Goal: Information Seeking & Learning: Check status

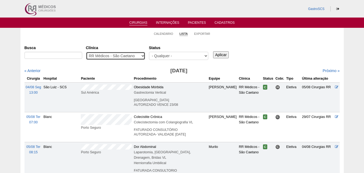
click at [127, 54] on select "- Qualquer - 6R Alphaville Assunção Bartira Brasil Christovão da Gama Cruz Azul…" at bounding box center [115, 56] width 59 height 8
select select "25"
click at [86, 52] on select "- Qualquer - 6R Alphaville Assunção Bartira Brasil Christovão da Gama Cruz Azul…" at bounding box center [115, 56] width 59 height 8
click at [114, 55] on select "- Qualquer - 6R Alphaville Assunção Bartira Brasil Christovão da Gama Cruz Azul…" at bounding box center [115, 56] width 59 height 8
click at [86, 52] on select "- Qualquer - 6R Alphaville Assunção Bartira Brasil Christovão da Gama Cruz Azul…" at bounding box center [115, 56] width 59 height 8
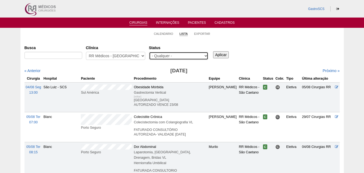
click at [198, 59] on select "- Qualquer - Reservada Confirmada Suspensa Cancelada" at bounding box center [178, 56] width 59 height 8
select select "conf"
click at [149, 52] on select "- Qualquer - Reservada Confirmada Suspensa Cancelada" at bounding box center [178, 56] width 59 height 8
click at [219, 52] on input "Aplicar" at bounding box center [221, 54] width 16 height 7
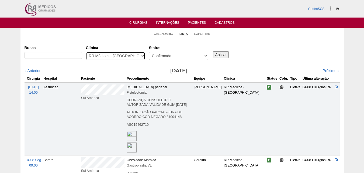
click at [135, 56] on select "- Qualquer - 6R Alphaville Assunção Bartira Brasil Christovão da Gama Cruz Azul…" at bounding box center [115, 56] width 59 height 8
select select "48"
click at [86, 52] on select "- Qualquer - 6R Alphaville Assunção Bartira Brasil Christovão da Gama Cruz Azul…" at bounding box center [115, 56] width 59 height 8
click at [221, 55] on input "Aplicar" at bounding box center [221, 54] width 16 height 7
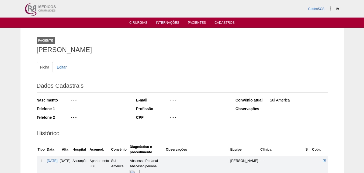
scroll to position [120, 0]
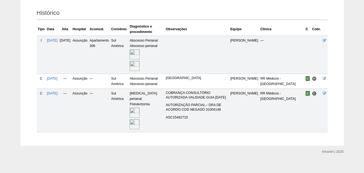
click at [140, 108] on img at bounding box center [135, 113] width 10 height 10
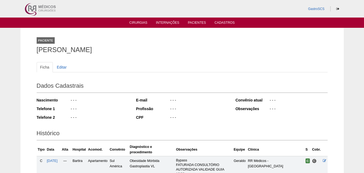
scroll to position [81, 0]
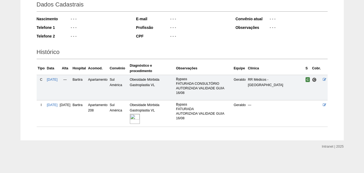
click at [140, 119] on img at bounding box center [135, 119] width 10 height 10
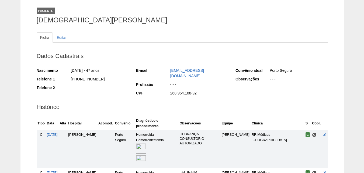
scroll to position [105, 0]
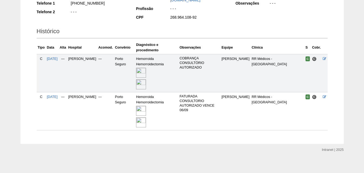
click at [146, 109] on img at bounding box center [141, 111] width 10 height 10
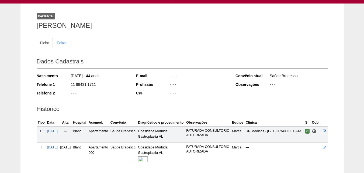
scroll to position [77, 0]
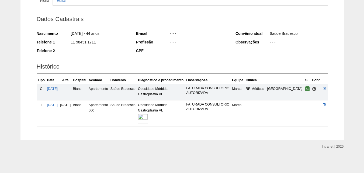
click at [148, 118] on img at bounding box center [143, 119] width 10 height 10
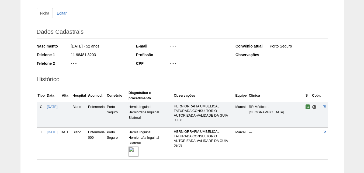
scroll to position [87, 0]
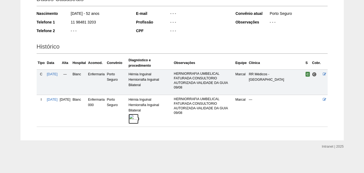
click at [139, 121] on img at bounding box center [134, 119] width 10 height 10
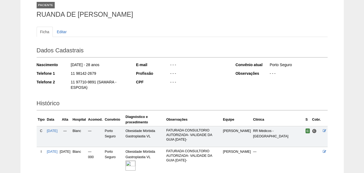
scroll to position [82, 0]
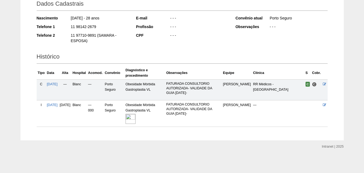
click at [136, 121] on img at bounding box center [131, 119] width 10 height 10
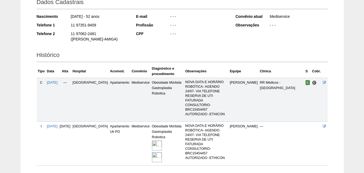
scroll to position [108, 0]
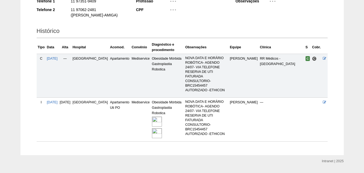
click at [152, 117] on img at bounding box center [157, 122] width 10 height 10
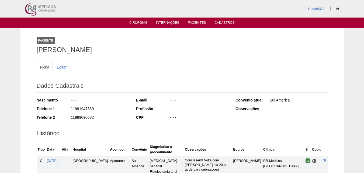
scroll to position [135, 0]
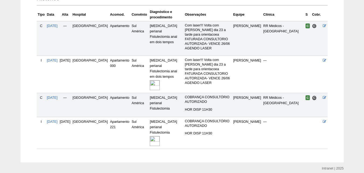
click at [150, 136] on img at bounding box center [155, 141] width 10 height 10
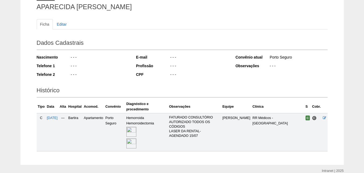
scroll to position [67, 0]
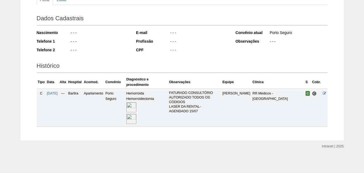
click at [136, 110] on img at bounding box center [132, 107] width 10 height 10
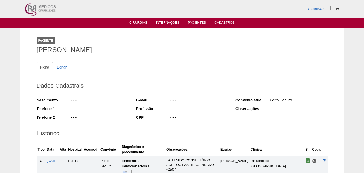
scroll to position [67, 0]
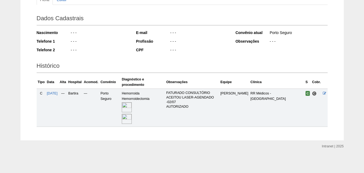
click at [132, 108] on img at bounding box center [127, 107] width 10 height 10
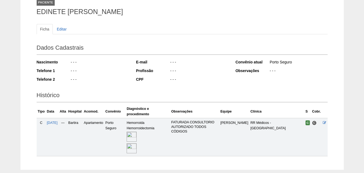
scroll to position [67, 0]
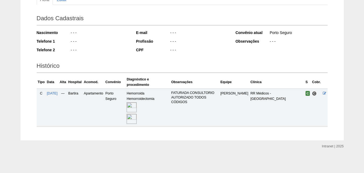
click at [137, 119] on img at bounding box center [132, 119] width 10 height 10
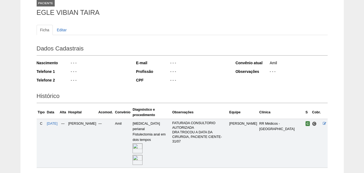
scroll to position [73, 0]
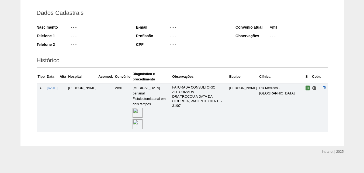
click at [143, 119] on img at bounding box center [138, 124] width 10 height 10
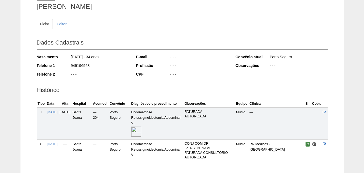
scroll to position [81, 0]
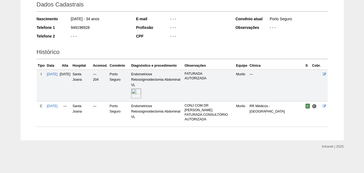
click at [141, 97] on img at bounding box center [136, 93] width 10 height 10
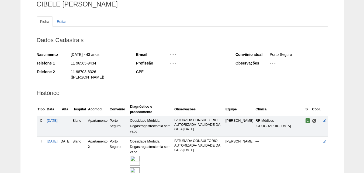
scroll to position [81, 0]
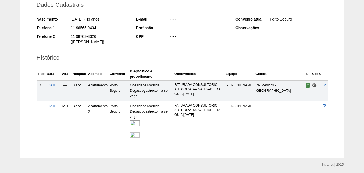
click at [140, 132] on img at bounding box center [135, 137] width 10 height 10
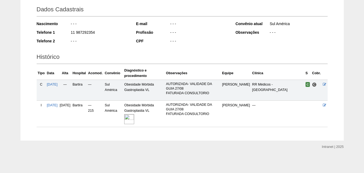
scroll to position [77, 0]
click at [134, 118] on img at bounding box center [129, 119] width 10 height 10
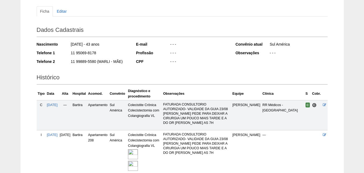
scroll to position [103, 0]
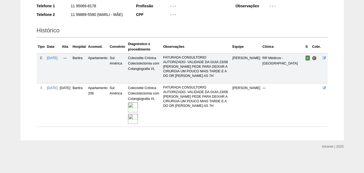
click at [138, 117] on img at bounding box center [133, 119] width 10 height 10
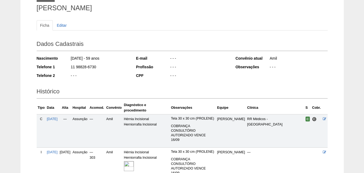
scroll to position [81, 0]
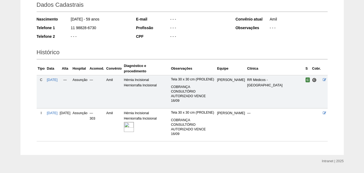
click at [134, 132] on img at bounding box center [129, 127] width 10 height 10
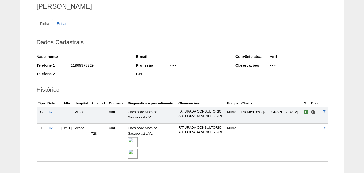
scroll to position [78, 0]
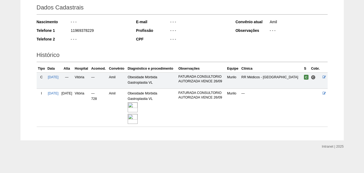
click at [138, 110] on img at bounding box center [133, 107] width 10 height 10
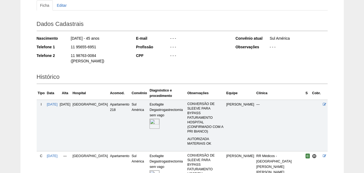
scroll to position [105, 0]
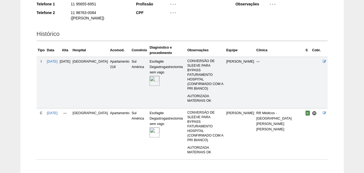
click at [150, 76] on img at bounding box center [155, 81] width 10 height 10
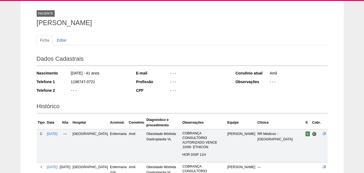
scroll to position [86, 0]
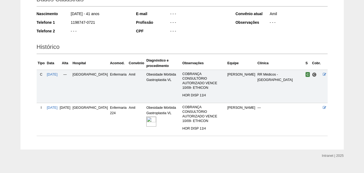
click at [146, 117] on img at bounding box center [151, 122] width 10 height 10
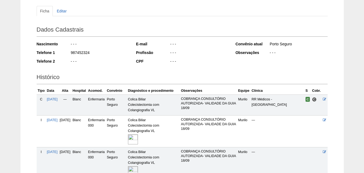
scroll to position [108, 0]
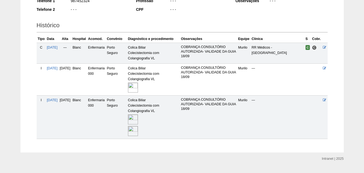
click at [138, 117] on img at bounding box center [133, 119] width 10 height 10
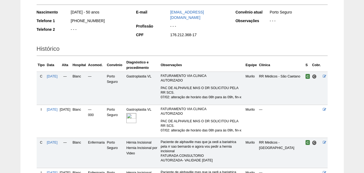
scroll to position [135, 0]
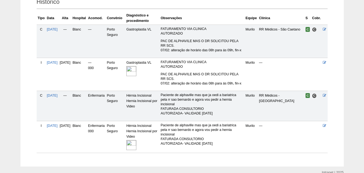
click at [136, 142] on img at bounding box center [132, 145] width 10 height 10
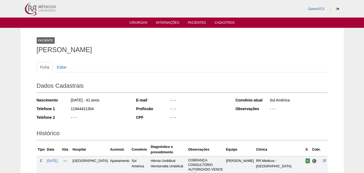
scroll to position [81, 0]
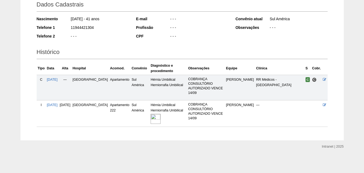
click at [151, 120] on img at bounding box center [156, 119] width 10 height 10
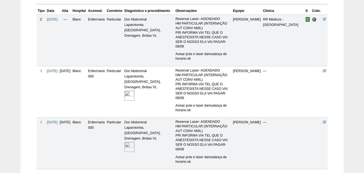
scroll to position [156, 0]
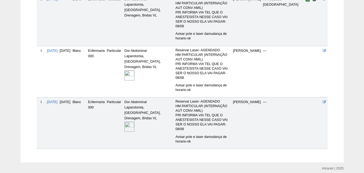
click at [135, 122] on img at bounding box center [130, 127] width 10 height 10
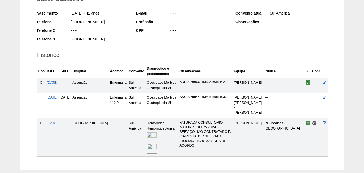
scroll to position [127, 0]
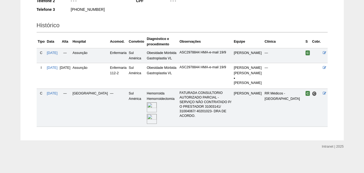
click at [147, 119] on img at bounding box center [152, 119] width 10 height 10
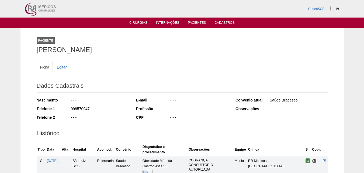
scroll to position [135, 0]
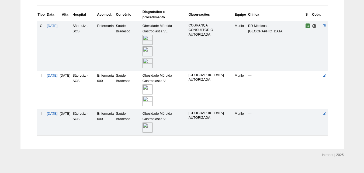
click at [153, 128] on img at bounding box center [148, 127] width 10 height 10
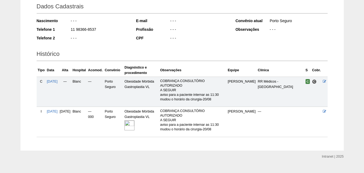
scroll to position [81, 0]
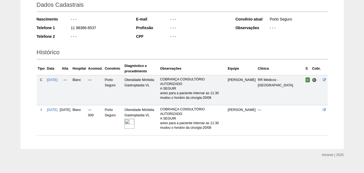
click at [135, 126] on img at bounding box center [130, 124] width 10 height 10
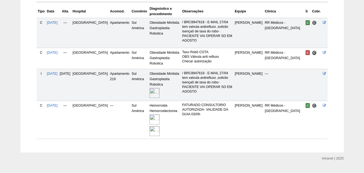
scroll to position [141, 0]
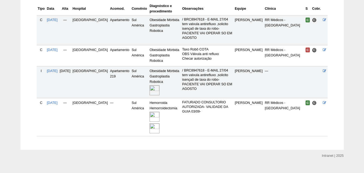
click at [150, 112] on img at bounding box center [155, 117] width 10 height 10
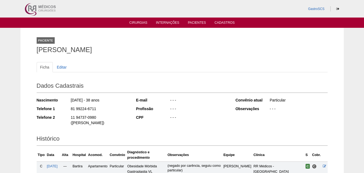
scroll to position [80, 0]
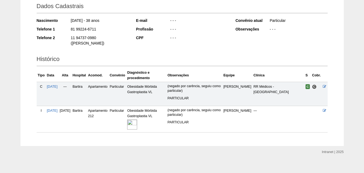
click at [137, 120] on img at bounding box center [132, 125] width 10 height 10
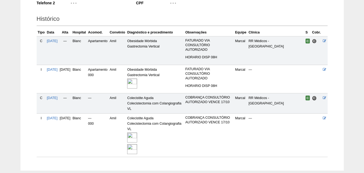
scroll to position [145, 0]
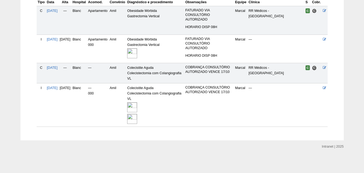
click at [137, 107] on img at bounding box center [132, 107] width 10 height 10
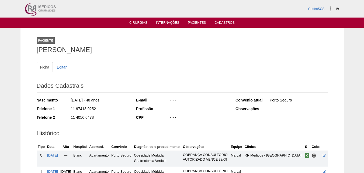
scroll to position [81, 0]
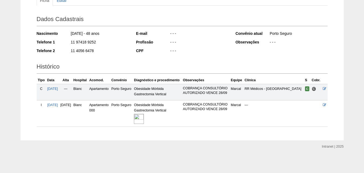
click at [144, 118] on img at bounding box center [139, 119] width 10 height 10
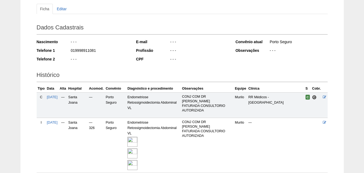
scroll to position [104, 0]
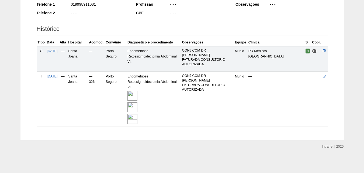
click at [138, 95] on img at bounding box center [133, 96] width 10 height 10
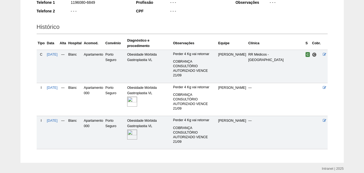
scroll to position [129, 0]
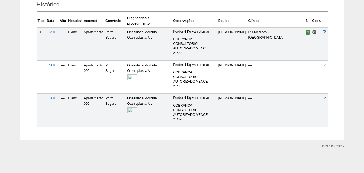
click at [137, 112] on img at bounding box center [132, 112] width 10 height 10
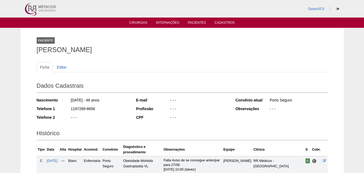
scroll to position [105, 0]
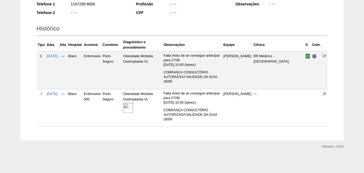
click at [133, 108] on img at bounding box center [128, 108] width 10 height 10
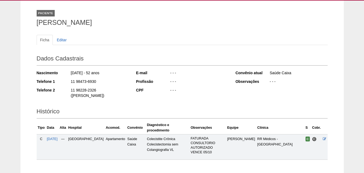
scroll to position [49, 0]
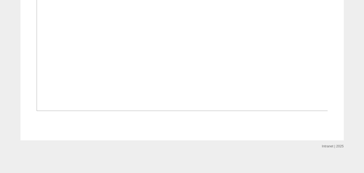
scroll to position [566, 0]
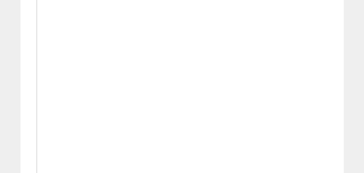
scroll to position [513, 0]
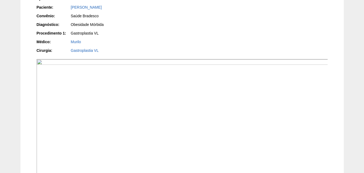
scroll to position [121, 0]
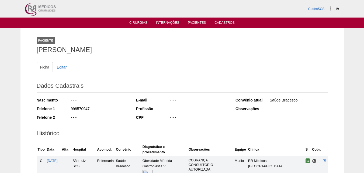
scroll to position [133, 0]
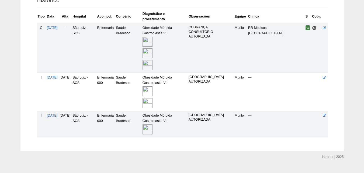
click at [153, 91] on img at bounding box center [148, 91] width 10 height 10
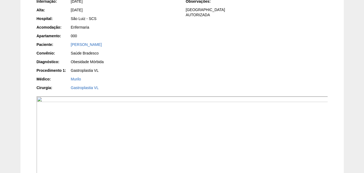
scroll to position [27, 0]
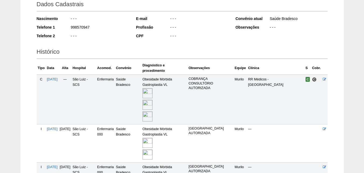
scroll to position [131, 0]
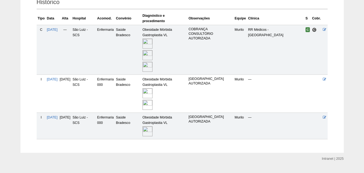
click at [153, 93] on img at bounding box center [148, 93] width 10 height 10
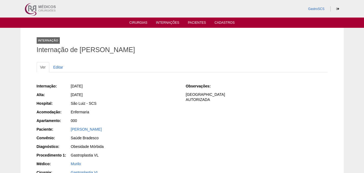
drag, startPoint x: 80, startPoint y: 50, endPoint x: 204, endPoint y: 52, distance: 124.1
click at [204, 52] on h1 "Internação de PATRICIA APARECIDA FLAUSINO DEAN" at bounding box center [182, 49] width 291 height 7
click at [106, 52] on h1 "Internação de PATRICIA APARECIDA FLAUSINO DEAN" at bounding box center [182, 49] width 291 height 7
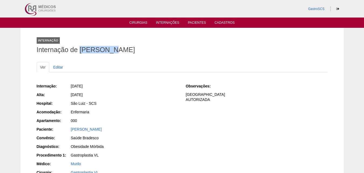
click at [86, 51] on h1 "Internação de PATRICIA APARECIDA FLAUSINO DEAN" at bounding box center [182, 49] width 291 height 7
drag, startPoint x: 80, startPoint y: 49, endPoint x: 214, endPoint y: 50, distance: 134.1
click at [214, 50] on h1 "Internação de PATRICIA APARECIDA FLAUSINO DEAN" at bounding box center [182, 49] width 291 height 7
copy h1 "PATRICIA APARECIDA FLAUSINO DEAN"
click at [159, 95] on div "22/08/2025" at bounding box center [125, 94] width 108 height 5
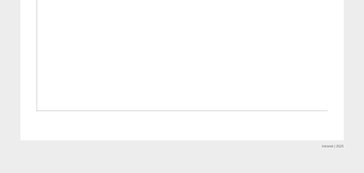
scroll to position [492, 0]
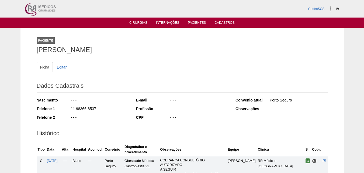
scroll to position [81, 0]
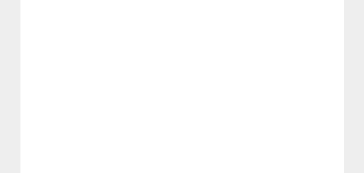
scroll to position [432, 0]
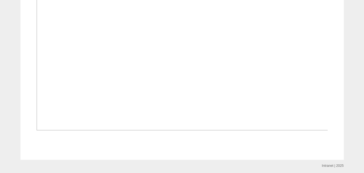
scroll to position [189, 0]
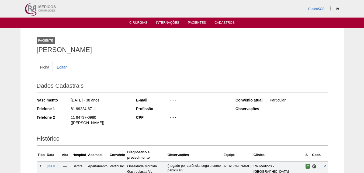
scroll to position [80, 0]
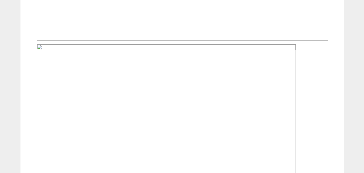
scroll to position [432, 0]
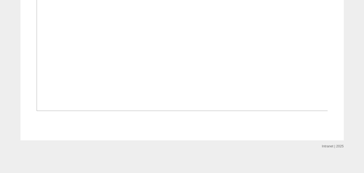
scroll to position [297, 0]
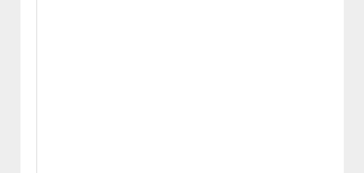
scroll to position [566, 0]
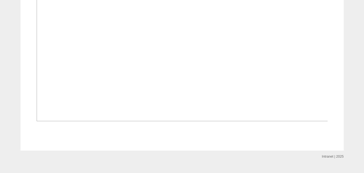
scroll to position [135, 0]
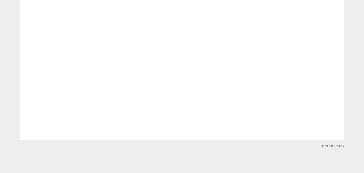
scroll to position [486, 0]
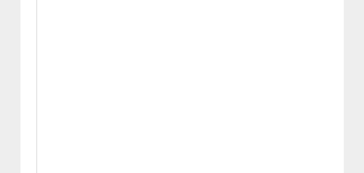
scroll to position [162, 0]
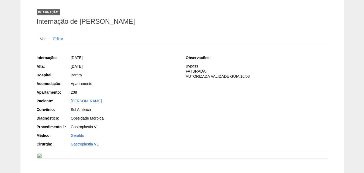
scroll to position [13, 0]
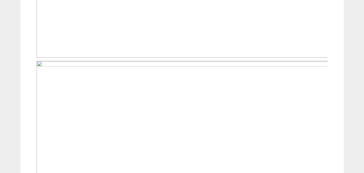
scroll to position [863, 0]
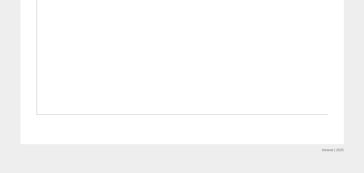
scroll to position [378, 0]
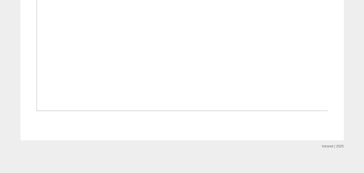
scroll to position [468, 0]
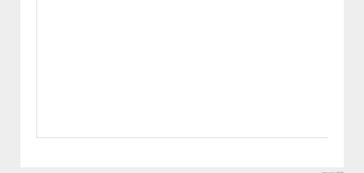
scroll to position [486, 0]
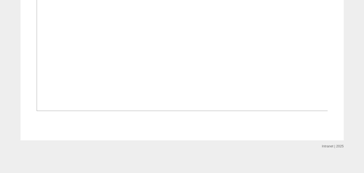
scroll to position [405, 0]
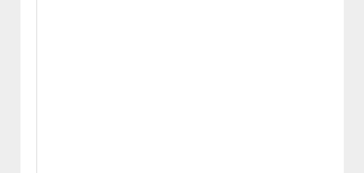
scroll to position [297, 0]
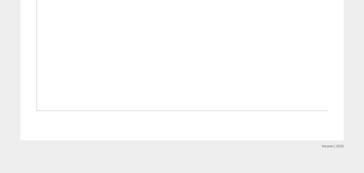
scroll to position [451, 0]
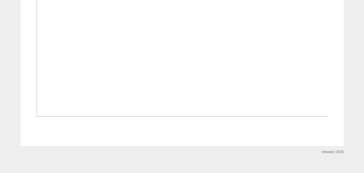
scroll to position [620, 0]
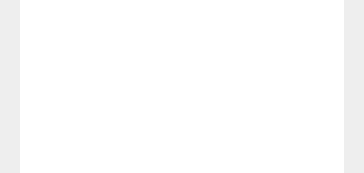
scroll to position [189, 0]
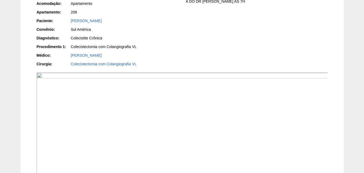
scroll to position [135, 0]
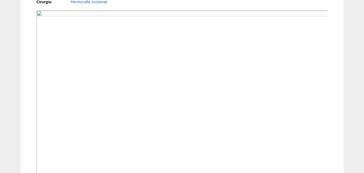
scroll to position [270, 0]
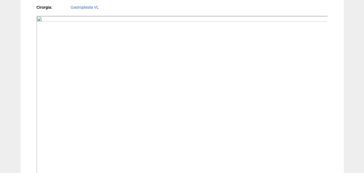
scroll to position [115, 0]
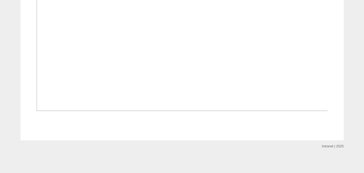
scroll to position [566, 0]
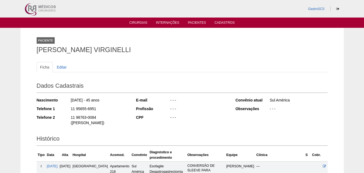
scroll to position [105, 0]
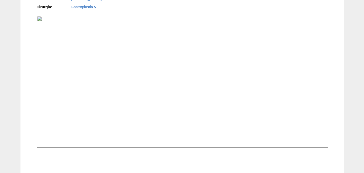
scroll to position [202, 0]
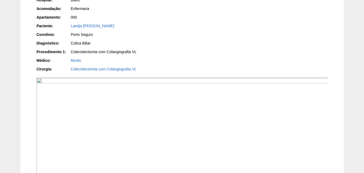
scroll to position [54, 0]
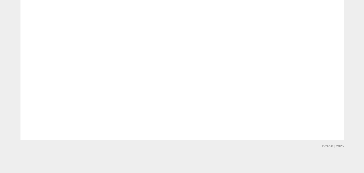
scroll to position [459, 0]
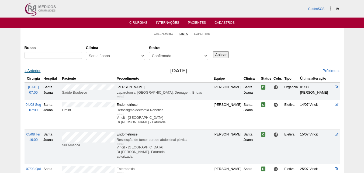
click at [30, 70] on link "« Anterior" at bounding box center [33, 71] width 16 height 4
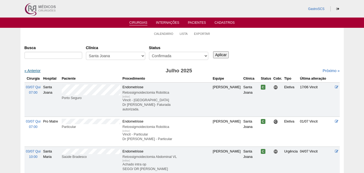
click at [32, 70] on link "« Anterior" at bounding box center [33, 71] width 16 height 4
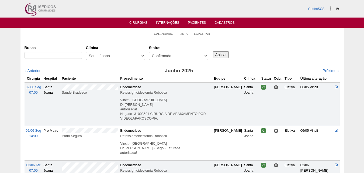
drag, startPoint x: 81, startPoint y: 133, endPoint x: 67, endPoint y: 140, distance: 15.8
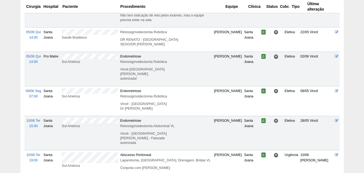
scroll to position [351, 0]
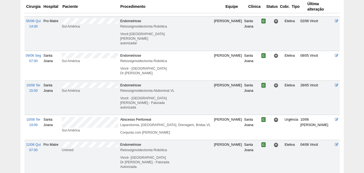
drag, startPoint x: 75, startPoint y: 64, endPoint x: 96, endPoint y: 64, distance: 21.3
click at [96, 64] on div "Sul América" at bounding box center [90, 60] width 56 height 5
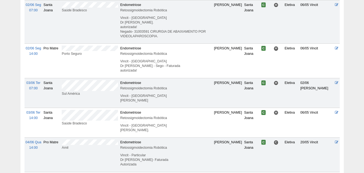
scroll to position [0, 0]
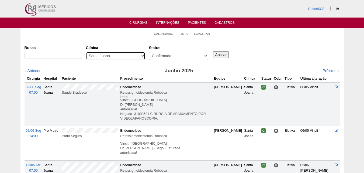
click at [119, 58] on select "- Qualquer - 6R Alphaville Assunção Bartira Brasil Christovão da Gama Cruz Azul…" at bounding box center [115, 56] width 59 height 8
select select "22"
click at [86, 52] on select "- Qualquer - 6R Alphaville Assunção Bartira Brasil Christovão da Gama Cruz Azul…" at bounding box center [115, 56] width 59 height 8
click at [216, 55] on input "Aplicar" at bounding box center [221, 54] width 16 height 7
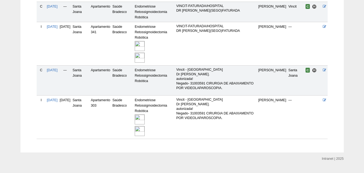
scroll to position [166, 0]
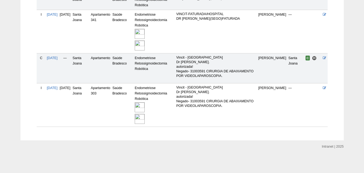
click at [145, 108] on img at bounding box center [140, 107] width 10 height 10
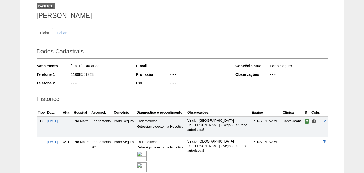
scroll to position [83, 0]
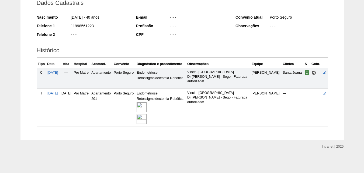
click at [147, 108] on img at bounding box center [142, 107] width 10 height 10
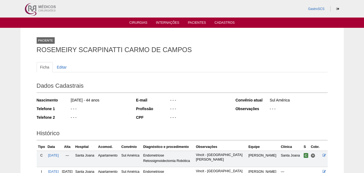
scroll to position [90, 0]
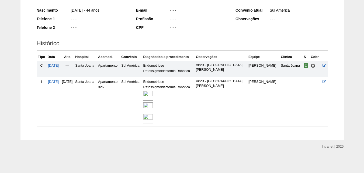
click at [153, 95] on img at bounding box center [148, 96] width 10 height 10
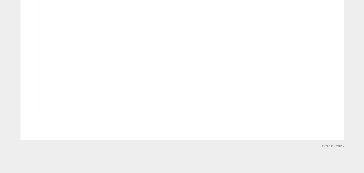
scroll to position [566, 0]
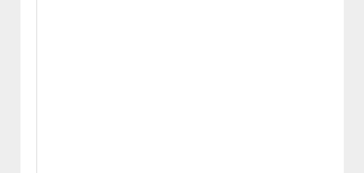
scroll to position [150, 0]
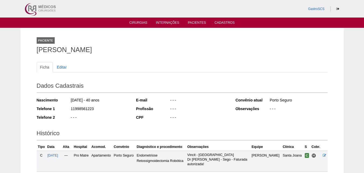
scroll to position [83, 0]
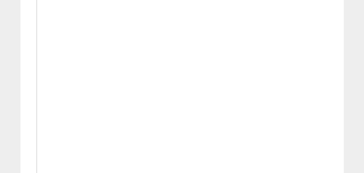
scroll to position [599, 0]
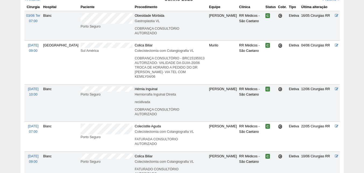
scroll to position [81, 0]
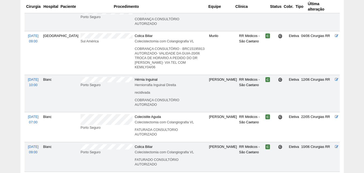
drag, startPoint x: 78, startPoint y: 115, endPoint x: 2, endPoint y: 62, distance: 92.6
click at [2, 62] on div "Calendário Lista Exportar Cirurgias Busca Clínica - Qualquer - 6R Alphaville As…" at bounding box center [182, 162] width 364 height 431
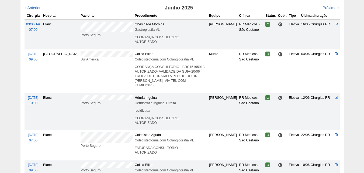
scroll to position [0, 0]
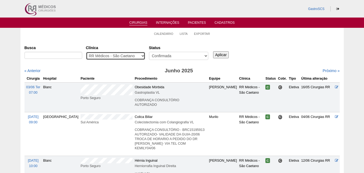
click at [122, 56] on select "- Qualquer - 6R Alphaville Assunção Bartira Brasil Christovão da Gama Cruz Azul…" at bounding box center [115, 56] width 59 height 8
click at [86, 52] on select "- Qualquer - 6R Alphaville Assunção Bartira Brasil Christovão da Gama Cruz Azul…" at bounding box center [115, 56] width 59 height 8
click at [131, 58] on select "- Qualquer - 6R Alphaville Assunção Bartira Brasil Christovão da Gama Cruz Azul…" at bounding box center [115, 56] width 59 height 8
select select "22"
click at [86, 52] on select "- Qualquer - 6R Alphaville Assunção Bartira Brasil Christovão da Gama Cruz Azul…" at bounding box center [115, 56] width 59 height 8
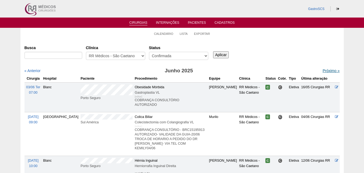
click at [323, 72] on link "Próximo »" at bounding box center [331, 71] width 17 height 4
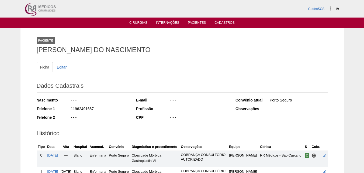
scroll to position [67, 0]
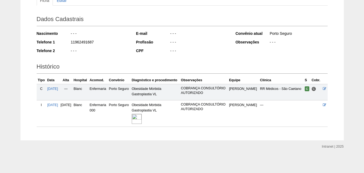
click at [142, 118] on img at bounding box center [137, 119] width 10 height 10
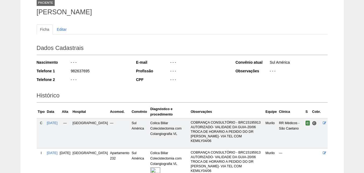
scroll to position [98, 0]
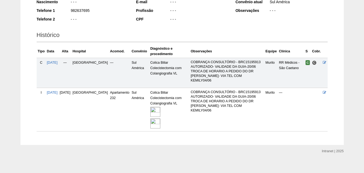
click at [151, 109] on img at bounding box center [156, 112] width 10 height 10
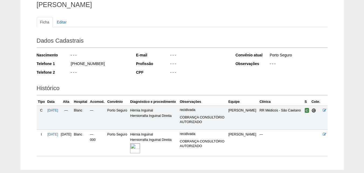
scroll to position [74, 0]
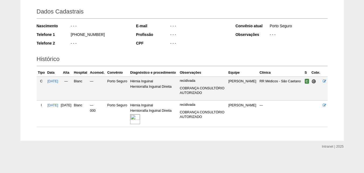
click at [140, 120] on img at bounding box center [135, 119] width 10 height 10
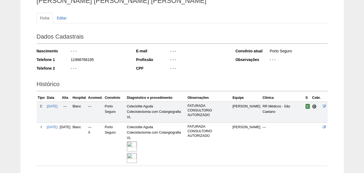
scroll to position [78, 0]
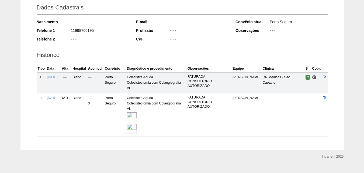
click at [137, 124] on img at bounding box center [132, 129] width 10 height 10
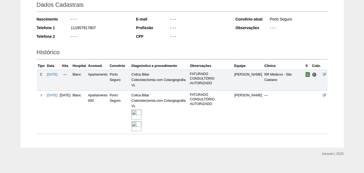
scroll to position [88, 0]
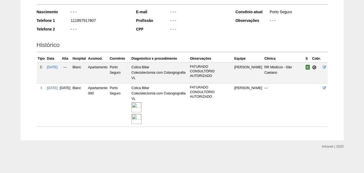
click at [142, 119] on img at bounding box center [137, 119] width 10 height 10
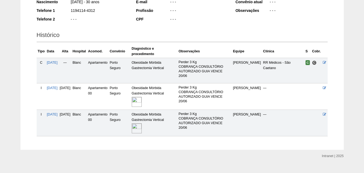
scroll to position [108, 0]
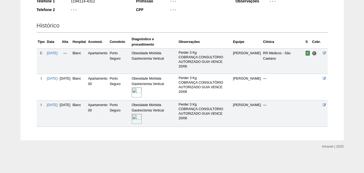
click at [142, 92] on img at bounding box center [137, 92] width 10 height 10
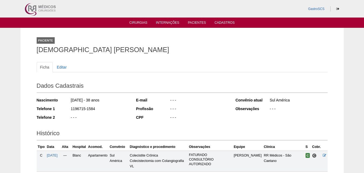
scroll to position [120, 0]
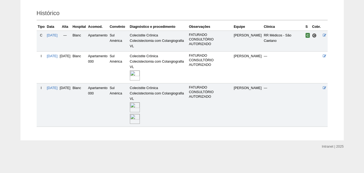
click at [140, 119] on img at bounding box center [135, 119] width 10 height 10
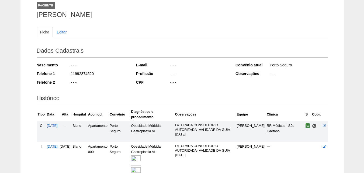
scroll to position [88, 0]
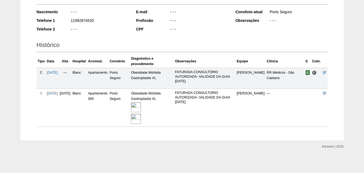
click at [141, 105] on img at bounding box center [136, 107] width 10 height 10
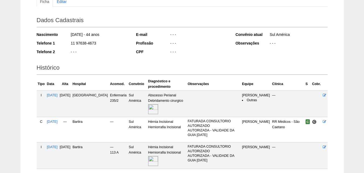
scroll to position [108, 0]
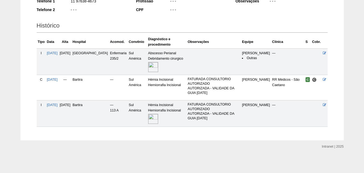
click at [148, 117] on img at bounding box center [153, 119] width 10 height 10
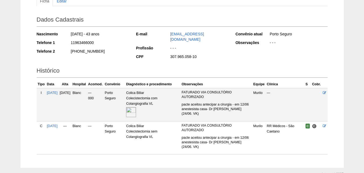
scroll to position [99, 0]
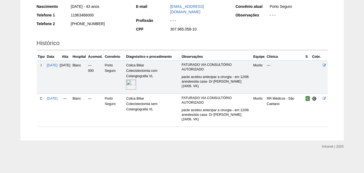
click at [136, 80] on img at bounding box center [131, 85] width 10 height 10
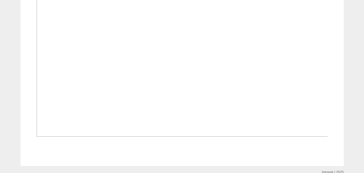
scroll to position [540, 0]
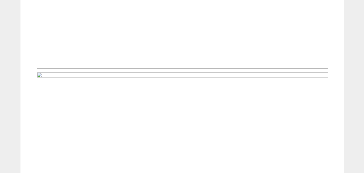
scroll to position [378, 0]
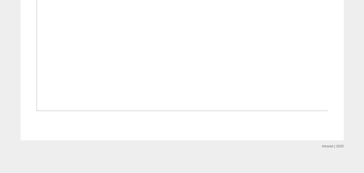
scroll to position [566, 0]
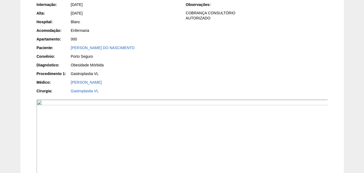
scroll to position [135, 0]
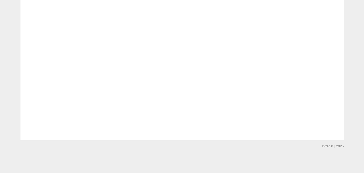
scroll to position [432, 0]
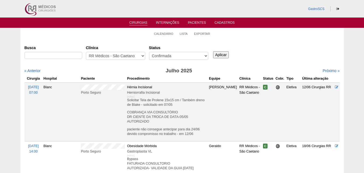
click at [217, 55] on input "Aplicar" at bounding box center [221, 54] width 16 height 7
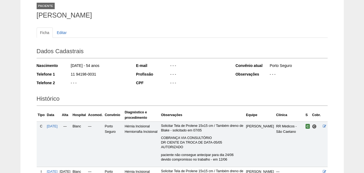
scroll to position [120, 0]
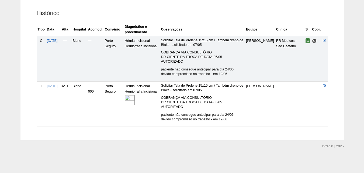
click at [136, 100] on link at bounding box center [130, 100] width 11 height 4
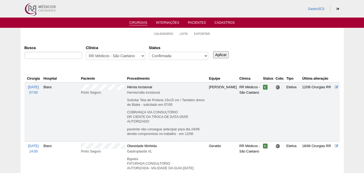
click at [220, 53] on input "Aplicar" at bounding box center [221, 54] width 16 height 7
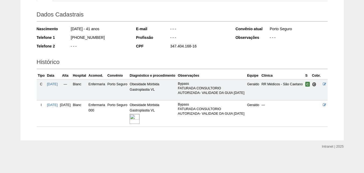
scroll to position [81, 0]
click at [140, 118] on img at bounding box center [135, 119] width 10 height 10
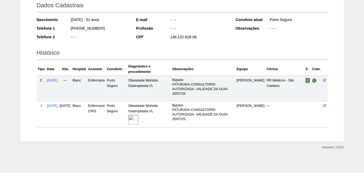
scroll to position [81, 0]
click at [138, 120] on img at bounding box center [133, 119] width 10 height 10
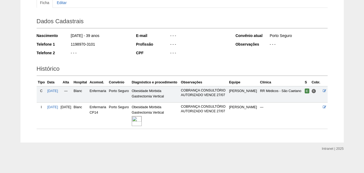
scroll to position [67, 0]
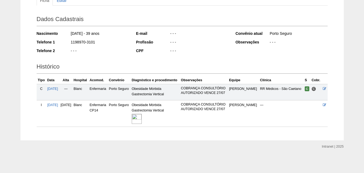
click at [142, 121] on img at bounding box center [137, 119] width 10 height 10
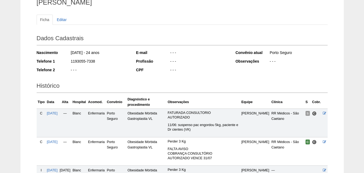
scroll to position [115, 0]
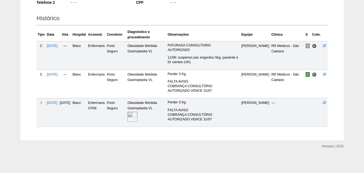
click at [138, 115] on img at bounding box center [133, 117] width 10 height 10
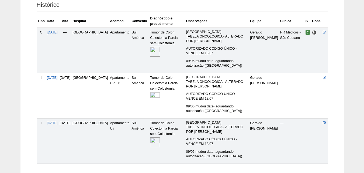
scroll to position [135, 0]
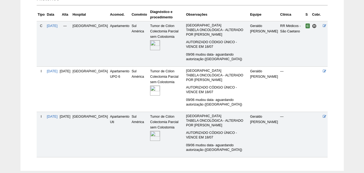
click at [150, 91] on img at bounding box center [155, 91] width 10 height 10
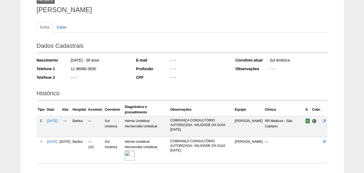
scroll to position [77, 0]
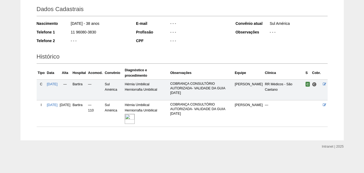
click at [136, 118] on link at bounding box center [130, 119] width 11 height 4
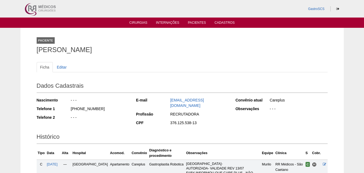
scroll to position [110, 0]
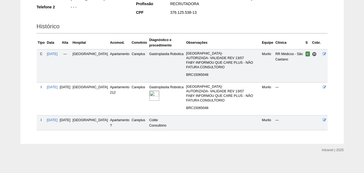
click at [149, 93] on img at bounding box center [154, 96] width 10 height 10
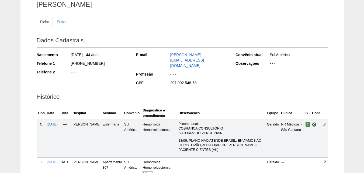
scroll to position [81, 0]
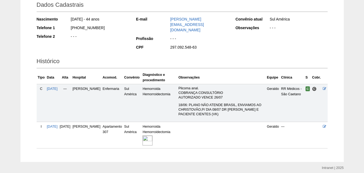
click at [153, 135] on img at bounding box center [148, 140] width 10 height 10
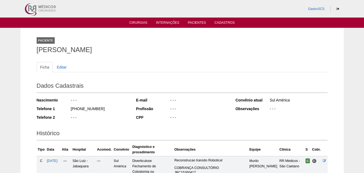
scroll to position [95, 0]
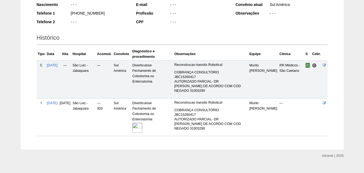
click at [142, 123] on img at bounding box center [137, 128] width 10 height 10
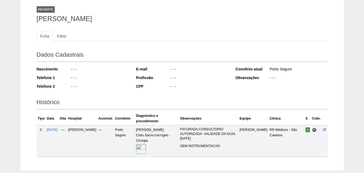
scroll to position [61, 0]
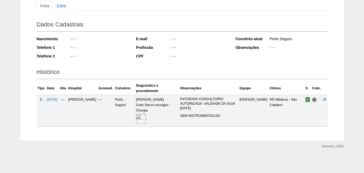
click at [146, 119] on img at bounding box center [141, 119] width 10 height 10
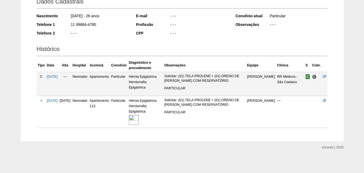
scroll to position [85, 0]
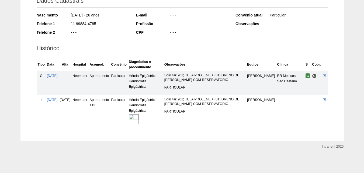
click at [139, 119] on img at bounding box center [134, 119] width 10 height 10
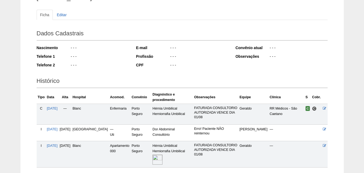
scroll to position [91, 0]
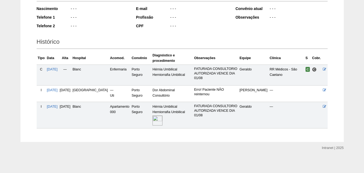
click at [153, 117] on img at bounding box center [158, 120] width 10 height 10
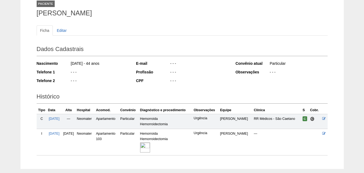
scroll to position [65, 0]
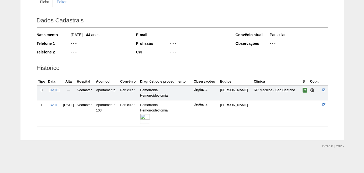
click at [150, 120] on img at bounding box center [145, 119] width 10 height 10
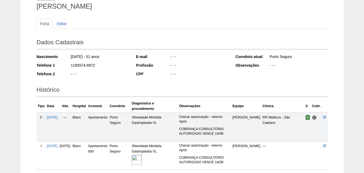
scroll to position [86, 0]
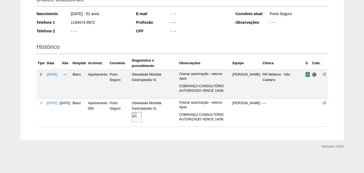
click at [142, 119] on img at bounding box center [137, 117] width 10 height 10
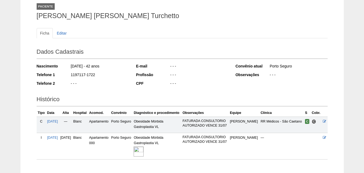
scroll to position [67, 0]
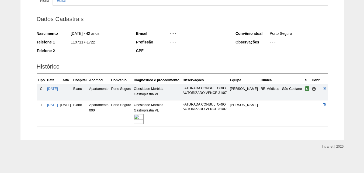
click at [144, 117] on img at bounding box center [139, 119] width 10 height 10
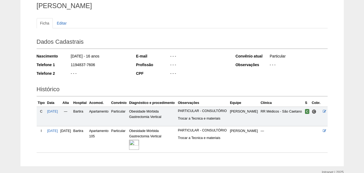
scroll to position [70, 0]
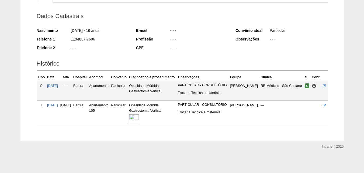
click at [139, 120] on img at bounding box center [134, 119] width 10 height 10
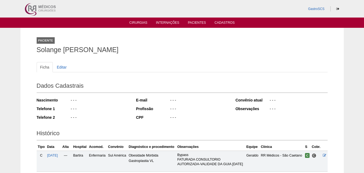
scroll to position [81, 0]
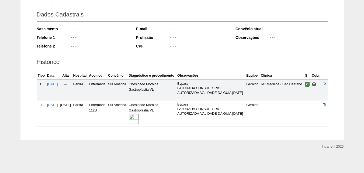
click at [139, 120] on img at bounding box center [134, 119] width 10 height 10
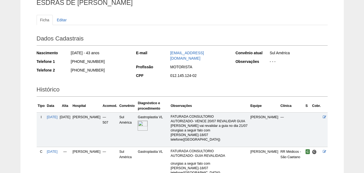
scroll to position [81, 0]
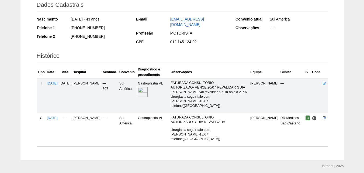
click at [148, 91] on img at bounding box center [143, 92] width 10 height 10
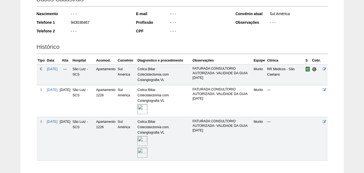
scroll to position [120, 0]
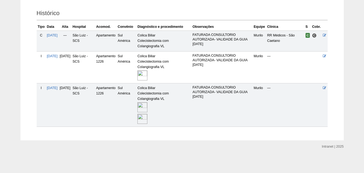
click at [148, 109] on img at bounding box center [143, 107] width 10 height 10
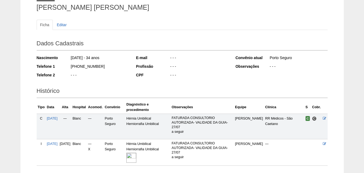
scroll to position [81, 0]
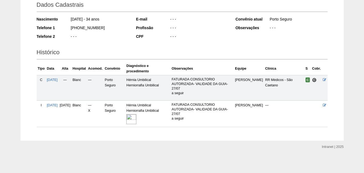
click at [136, 117] on img at bounding box center [132, 119] width 10 height 10
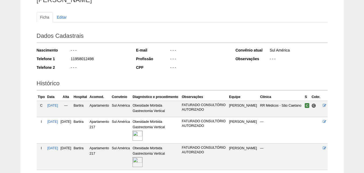
scroll to position [93, 0]
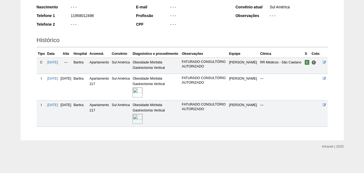
click at [143, 94] on img at bounding box center [138, 92] width 10 height 10
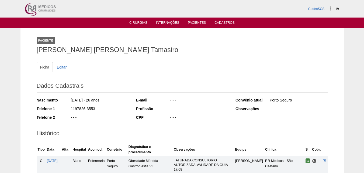
scroll to position [77, 0]
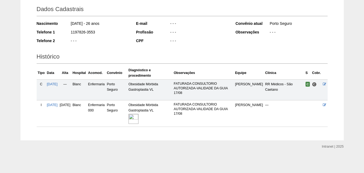
click at [139, 117] on img at bounding box center [134, 119] width 10 height 10
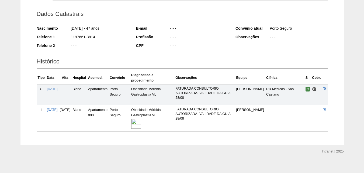
scroll to position [77, 0]
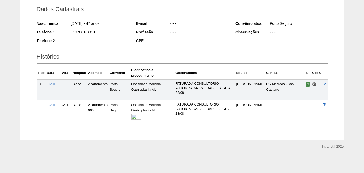
click at [141, 119] on img at bounding box center [136, 119] width 10 height 10
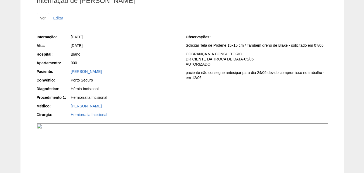
scroll to position [27, 0]
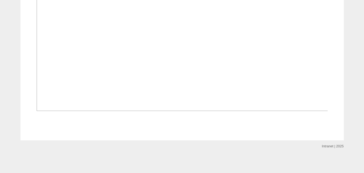
scroll to position [351, 0]
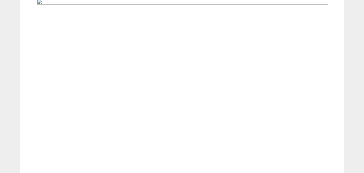
scroll to position [181, 0]
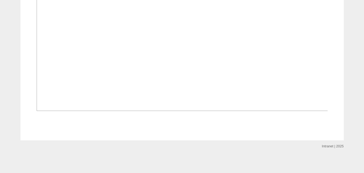
scroll to position [486, 0]
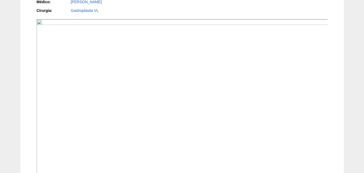
scroll to position [297, 0]
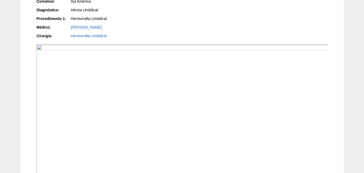
scroll to position [162, 0]
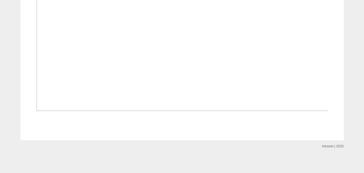
scroll to position [459, 0]
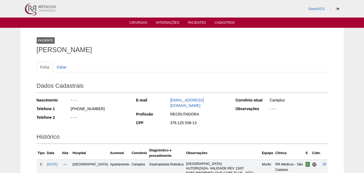
scroll to position [110, 0]
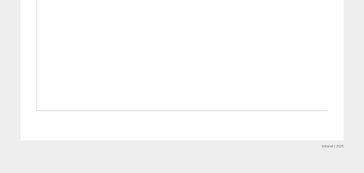
scroll to position [451, 0]
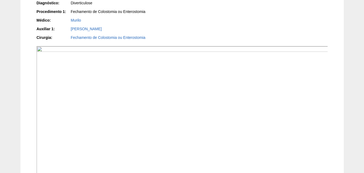
scroll to position [297, 0]
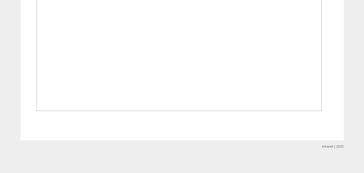
scroll to position [342, 0]
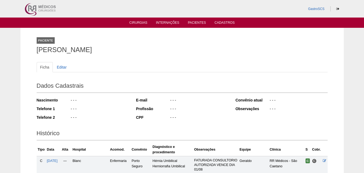
scroll to position [91, 0]
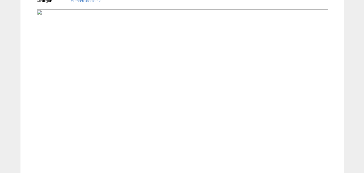
scroll to position [135, 0]
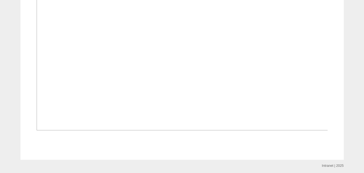
scroll to position [432, 0]
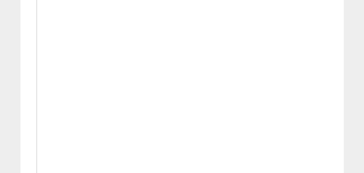
scroll to position [378, 0]
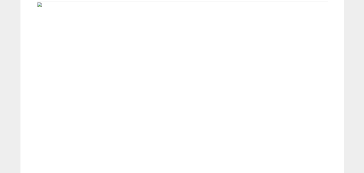
scroll to position [189, 0]
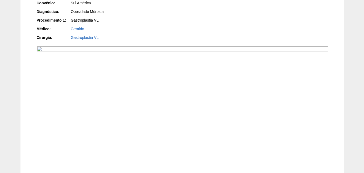
scroll to position [216, 0]
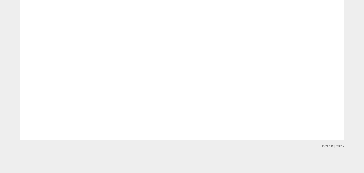
scroll to position [432, 0]
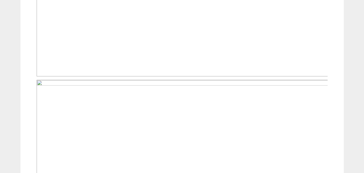
scroll to position [459, 0]
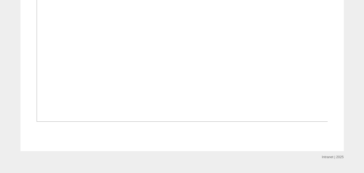
scroll to position [378, 0]
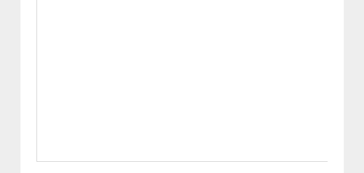
scroll to position [216, 0]
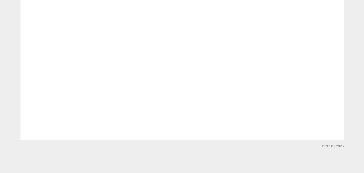
scroll to position [432, 0]
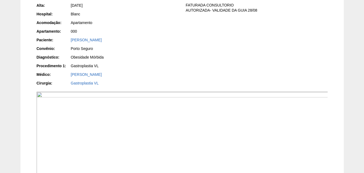
scroll to position [81, 0]
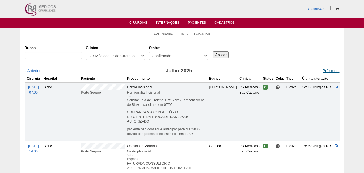
click at [323, 70] on link "Próximo »" at bounding box center [331, 71] width 17 height 4
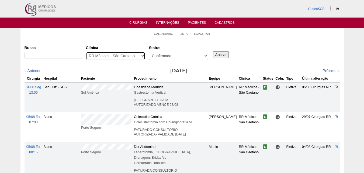
click at [137, 54] on select "- Qualquer - 6R Alphaville Assunção Bartira Brasil Christovão da Gama Cruz Azul…" at bounding box center [115, 56] width 59 height 8
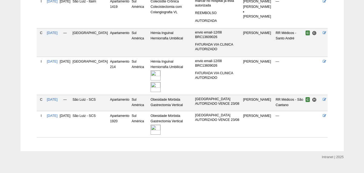
scroll to position [196, 0]
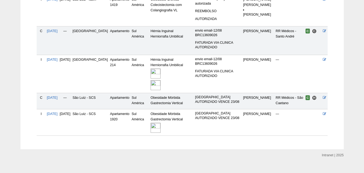
click at [153, 123] on img at bounding box center [156, 128] width 10 height 10
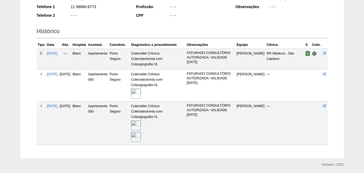
scroll to position [120, 0]
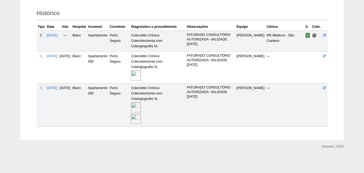
click at [141, 107] on img at bounding box center [136, 107] width 10 height 10
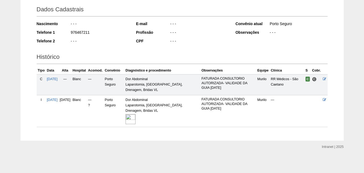
scroll to position [77, 0]
click at [136, 119] on img at bounding box center [131, 119] width 10 height 10
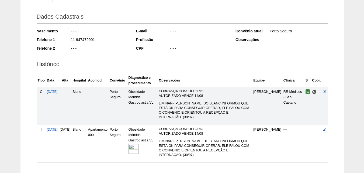
scroll to position [105, 0]
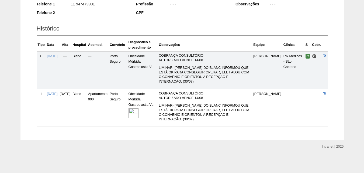
click at [139, 116] on img at bounding box center [134, 113] width 10 height 10
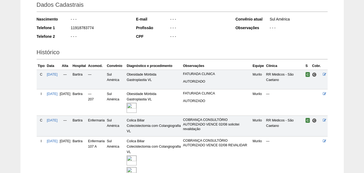
scroll to position [134, 0]
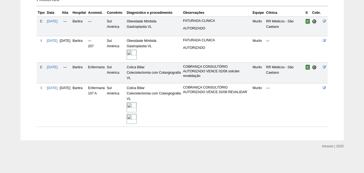
click at [137, 118] on img at bounding box center [132, 119] width 10 height 10
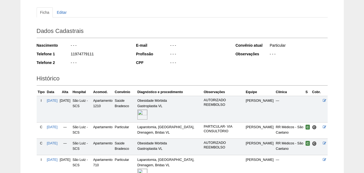
scroll to position [109, 0]
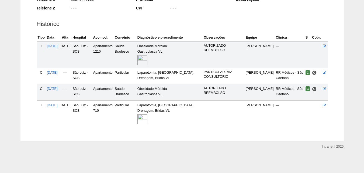
click at [148, 118] on img at bounding box center [143, 119] width 10 height 10
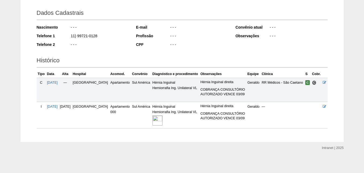
scroll to position [74, 0]
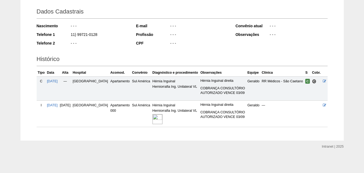
click at [153, 121] on img at bounding box center [158, 119] width 10 height 10
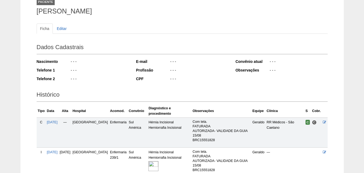
scroll to position [89, 0]
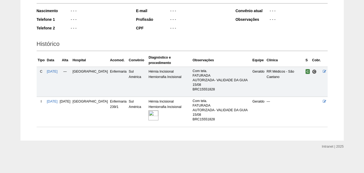
click at [149, 116] on img at bounding box center [154, 115] width 10 height 10
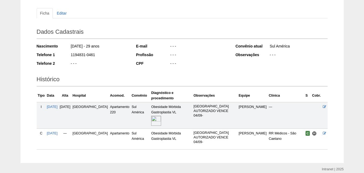
scroll to position [67, 0]
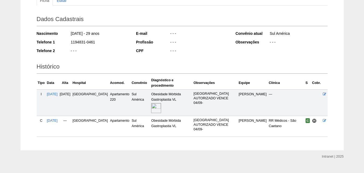
click at [151, 103] on img at bounding box center [156, 108] width 10 height 10
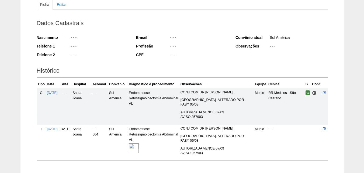
scroll to position [96, 0]
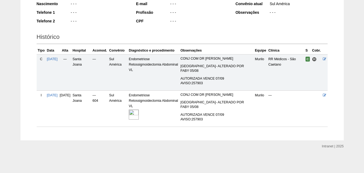
click at [139, 114] on img at bounding box center [134, 115] width 10 height 10
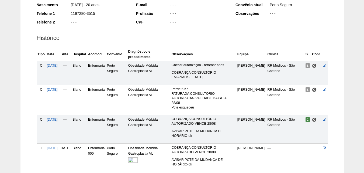
scroll to position [135, 0]
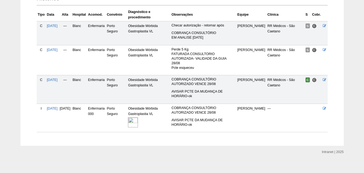
click at [138, 121] on img at bounding box center [133, 122] width 10 height 10
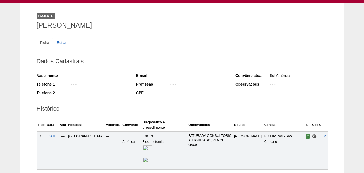
scroll to position [62, 0]
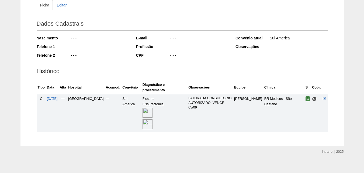
click at [143, 108] on img at bounding box center [148, 113] width 10 height 10
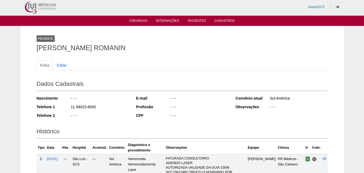
scroll to position [103, 0]
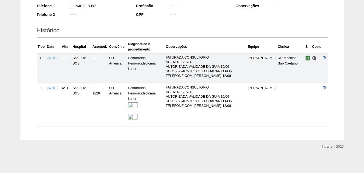
click at [138, 116] on img at bounding box center [133, 119] width 10 height 10
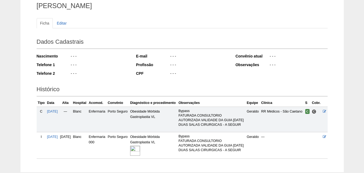
scroll to position [89, 0]
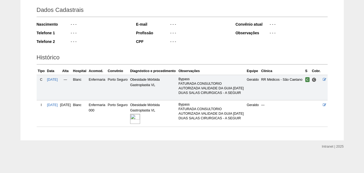
click at [140, 118] on img at bounding box center [135, 119] width 10 height 10
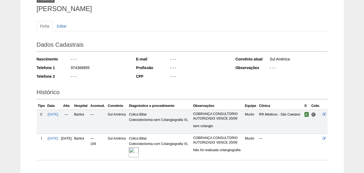
scroll to position [80, 0]
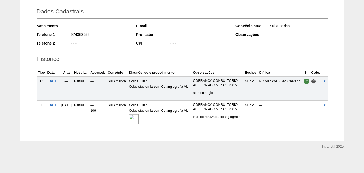
click at [139, 116] on img at bounding box center [134, 119] width 10 height 10
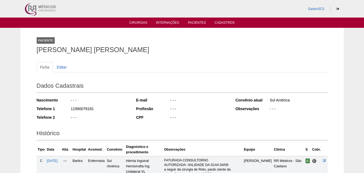
scroll to position [87, 0]
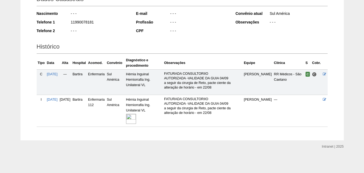
click at [136, 118] on img at bounding box center [131, 119] width 10 height 10
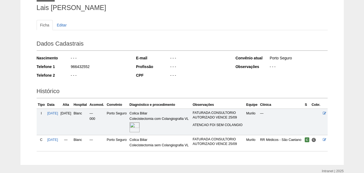
scroll to position [76, 0]
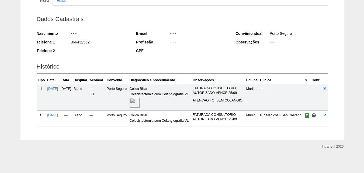
click at [140, 101] on img at bounding box center [135, 103] width 10 height 10
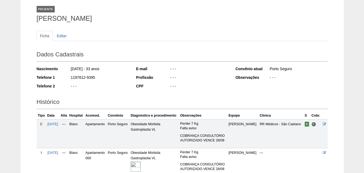
scroll to position [81, 0]
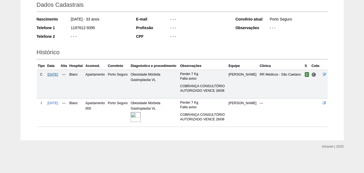
click at [57, 74] on span "[DATE]" at bounding box center [52, 75] width 11 height 4
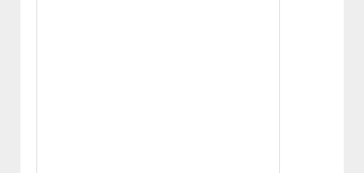
scroll to position [378, 0]
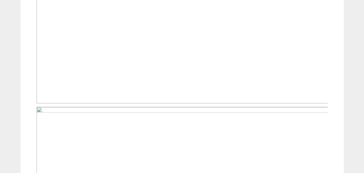
scroll to position [432, 0]
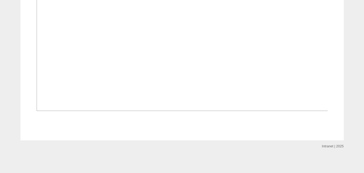
scroll to position [459, 0]
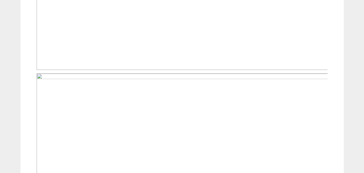
scroll to position [351, 0]
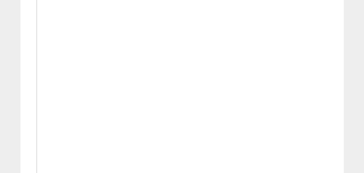
scroll to position [243, 0]
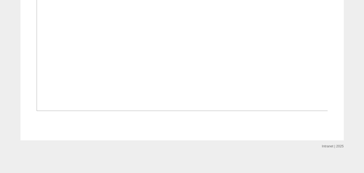
scroll to position [432, 0]
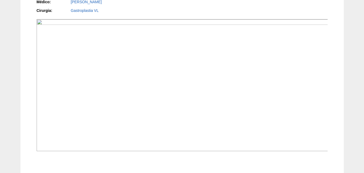
scroll to position [54, 0]
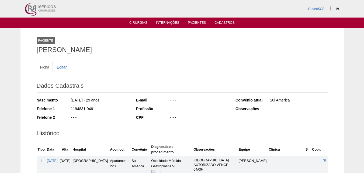
scroll to position [67, 0]
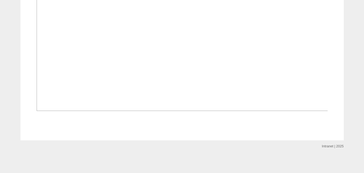
scroll to position [432, 0]
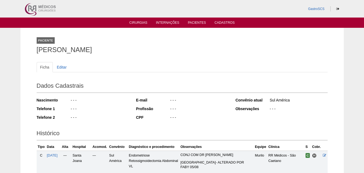
scroll to position [96, 0]
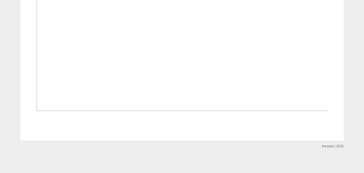
scroll to position [405, 0]
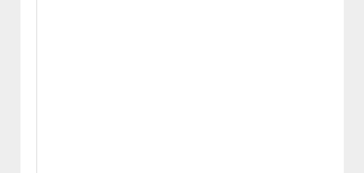
scroll to position [378, 0]
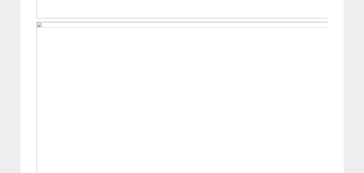
scroll to position [405, 0]
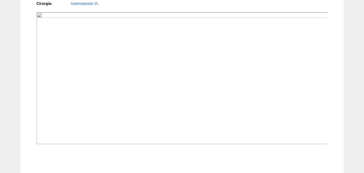
scroll to position [202, 0]
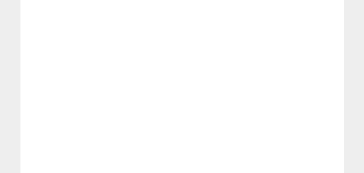
scroll to position [162, 0]
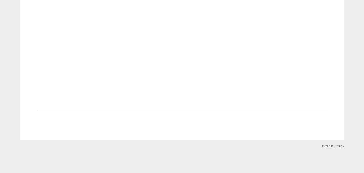
scroll to position [243, 0]
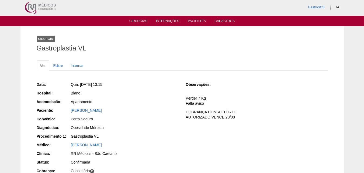
scroll to position [27, 0]
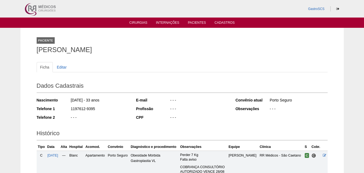
scroll to position [81, 0]
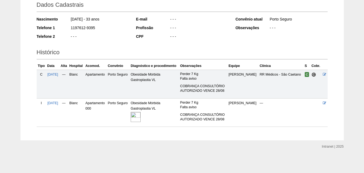
click at [141, 116] on img at bounding box center [136, 117] width 10 height 10
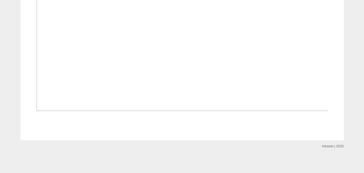
scroll to position [451, 0]
